Goal: Information Seeking & Learning: Learn about a topic

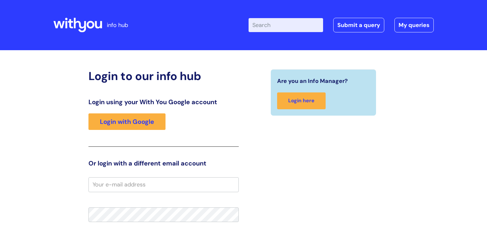
drag, startPoint x: 301, startPoint y: 26, endPoint x: 299, endPoint y: 23, distance: 3.9
click at [299, 23] on input "Enter your search term here..." at bounding box center [286, 25] width 75 height 14
click at [306, 21] on input "psi" at bounding box center [286, 25] width 75 height 14
type input "p"
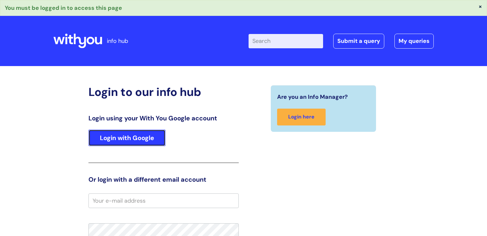
click at [101, 134] on link "Login with Google" at bounding box center [127, 137] width 77 height 16
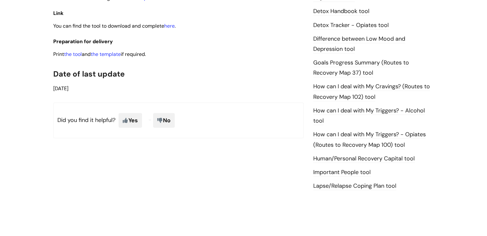
scroll to position [402, 0]
click at [338, 184] on link "Lapse/Relapse Coping Plan tool" at bounding box center [354, 185] width 83 height 8
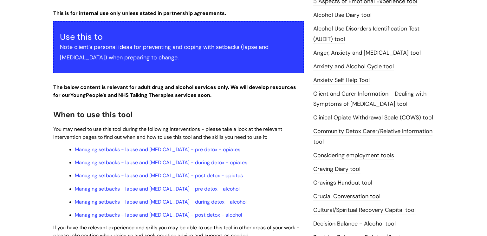
scroll to position [111, 0]
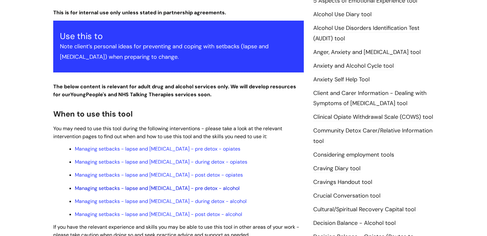
click at [152, 188] on link "Managing setbacks - lapse and relapse - pre detox - alcohol" at bounding box center [157, 188] width 165 height 7
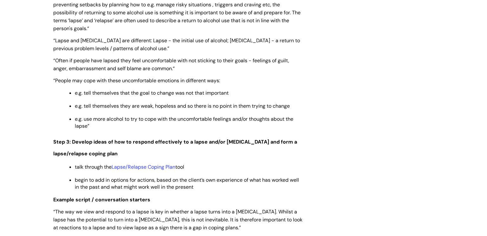
scroll to position [941, 0]
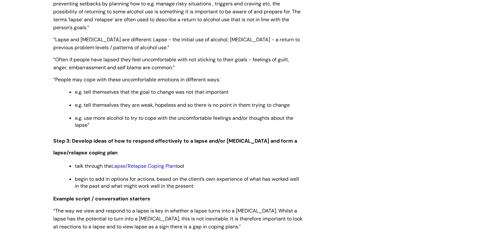
click at [133, 169] on link "Lapse/Relapse Coping Plan" at bounding box center [144, 165] width 64 height 7
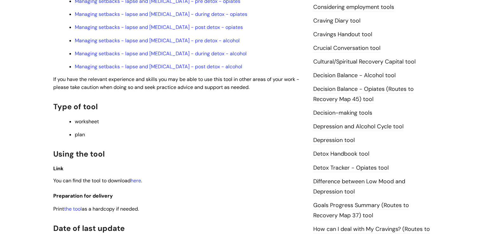
scroll to position [265, 0]
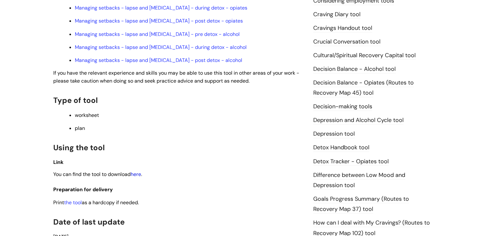
click at [140, 177] on link "here" at bounding box center [136, 174] width 10 height 7
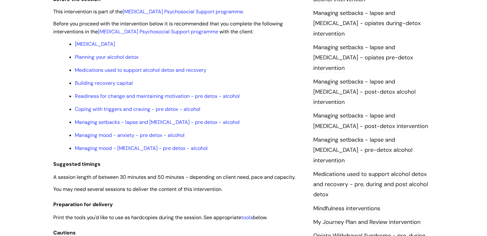
scroll to position [551, 0]
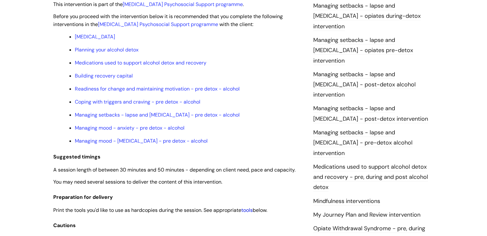
click at [249, 213] on link "tools" at bounding box center [246, 210] width 11 height 7
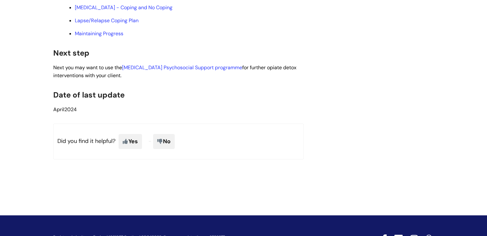
scroll to position [1675, 0]
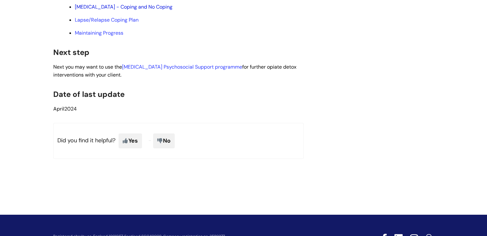
click at [138, 10] on link "Relapse - Coping and No Coping" at bounding box center [124, 6] width 98 height 7
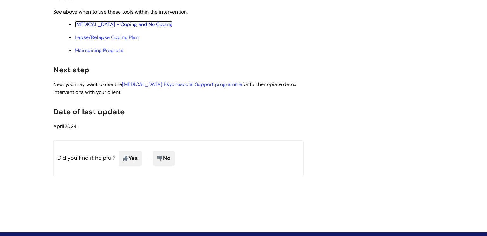
scroll to position [1657, 0]
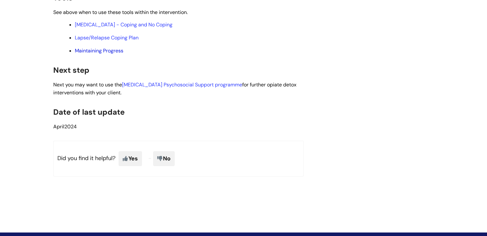
click at [116, 54] on link "Maintaining Progress" at bounding box center [99, 50] width 49 height 7
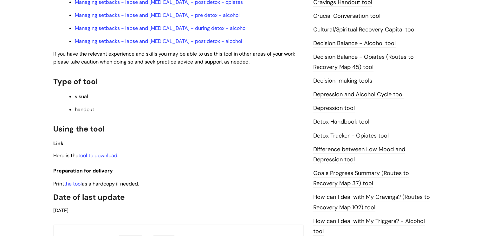
scroll to position [294, 0]
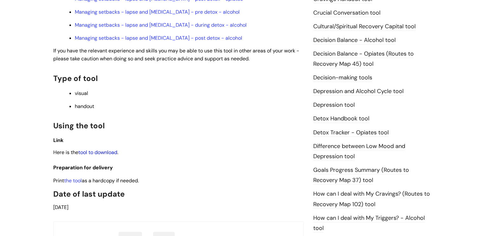
click at [96, 149] on link "tool to download" at bounding box center [97, 152] width 39 height 7
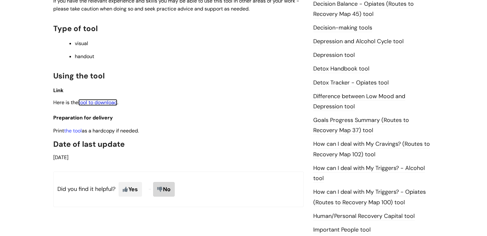
scroll to position [341, 0]
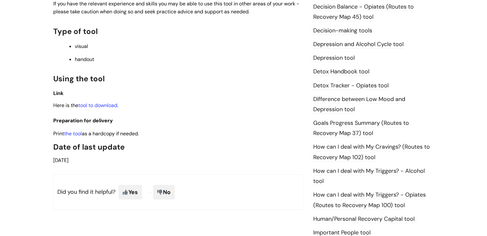
drag, startPoint x: 128, startPoint y: 178, endPoint x: 131, endPoint y: 184, distance: 6.3
click at [131, 185] on span "Yes" at bounding box center [130, 192] width 23 height 15
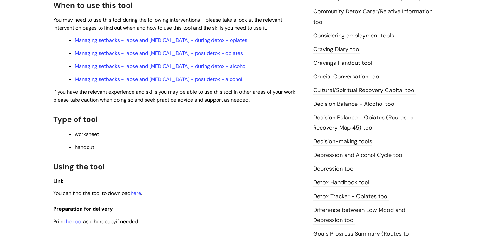
scroll to position [242, 0]
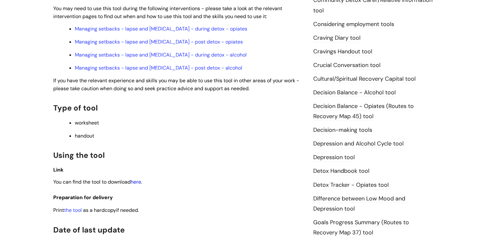
click at [141, 185] on link "here" at bounding box center [136, 181] width 10 height 7
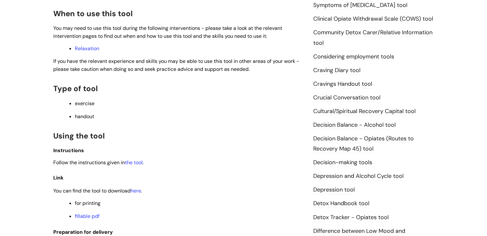
scroll to position [210, 0]
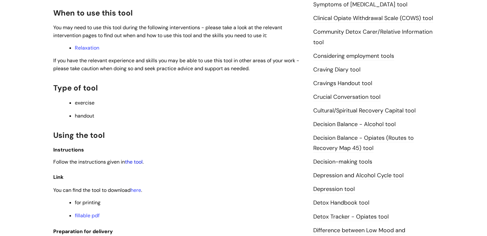
click at [140, 162] on link "the tool" at bounding box center [134, 161] width 18 height 7
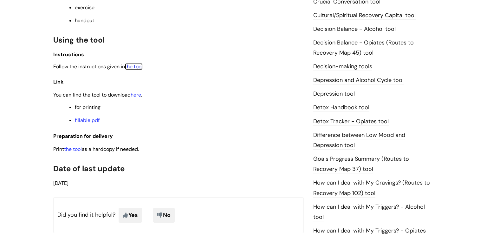
scroll to position [313, 0]
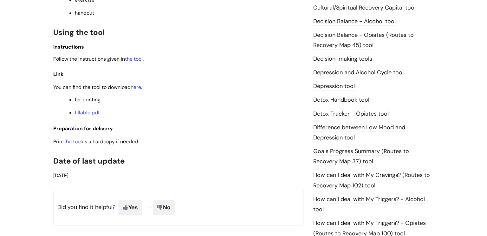
click at [336, 73] on link "Depression and Alcohol Cycle tool" at bounding box center [358, 73] width 90 height 8
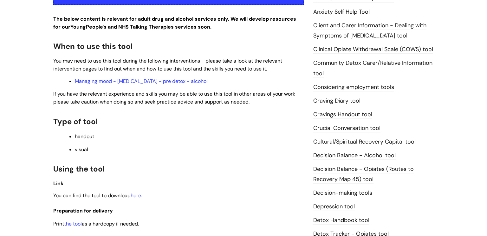
scroll to position [187, 0]
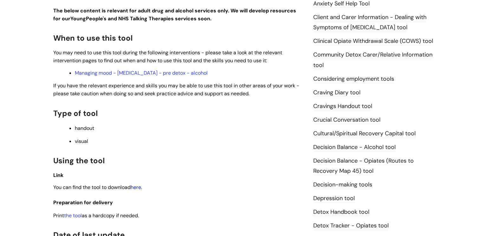
click at [141, 188] on link "here" at bounding box center [136, 187] width 10 height 7
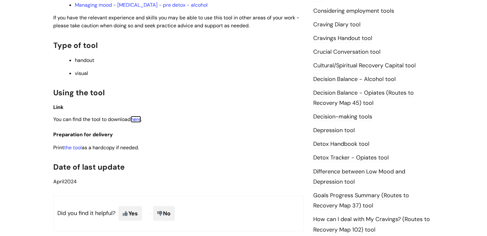
scroll to position [263, 0]
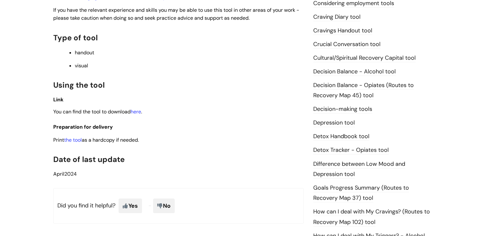
click at [336, 135] on link "Detox Handbook tool" at bounding box center [341, 136] width 56 height 8
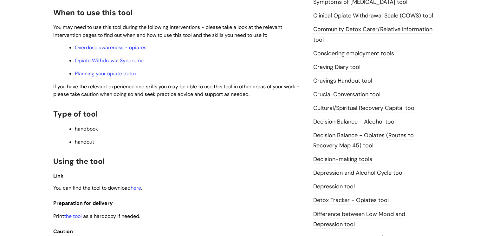
scroll to position [213, 0]
click at [137, 190] on link "here" at bounding box center [136, 187] width 10 height 7
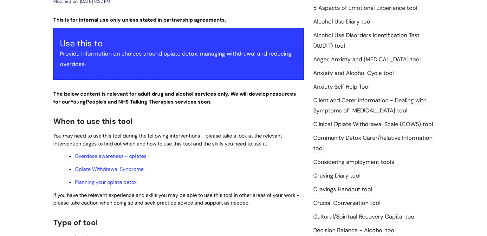
scroll to position [91, 0]
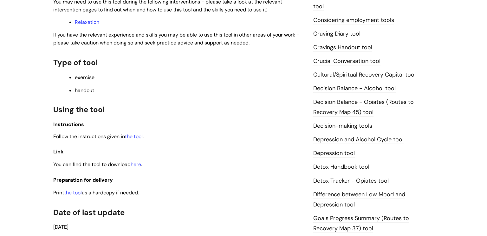
scroll to position [248, 0]
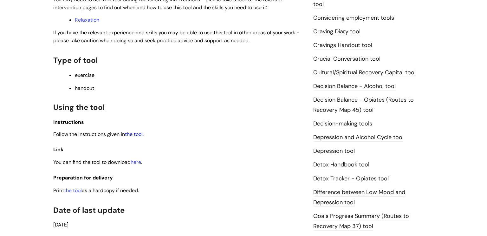
click at [136, 137] on link "the tool" at bounding box center [134, 134] width 18 height 7
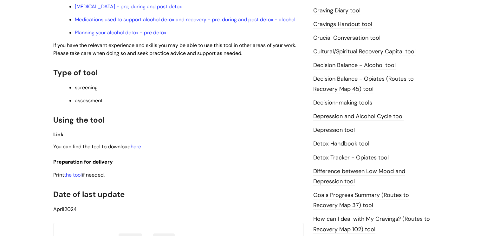
scroll to position [305, 0]
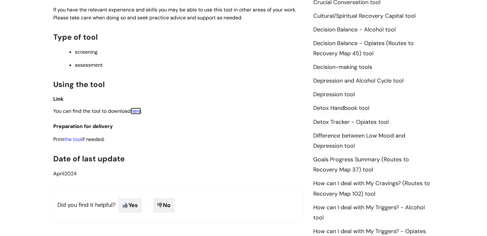
click at [143, 115] on p "You can find the tool to download here ." at bounding box center [178, 111] width 251 height 8
click at [141, 114] on link "here" at bounding box center [136, 111] width 10 height 7
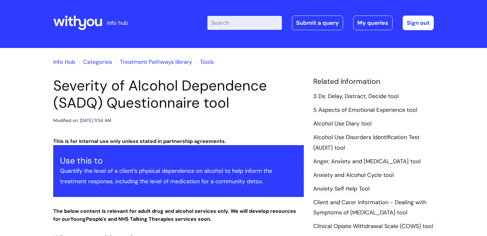
scroll to position [0, 0]
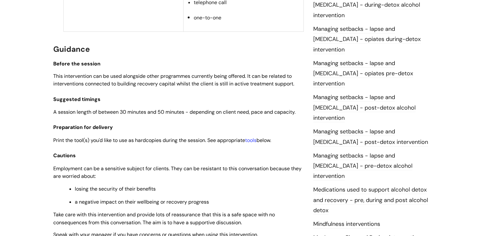
scroll to position [549, 0]
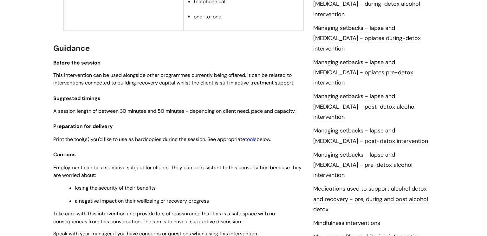
click at [252, 136] on link "tools" at bounding box center [250, 139] width 11 height 7
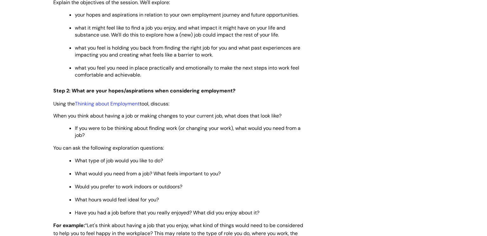
scroll to position [840, 0]
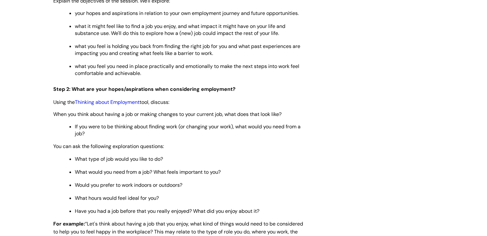
click at [125, 99] on link "Thinking about Employment" at bounding box center [107, 102] width 65 height 7
